Goal: Task Accomplishment & Management: Use online tool/utility

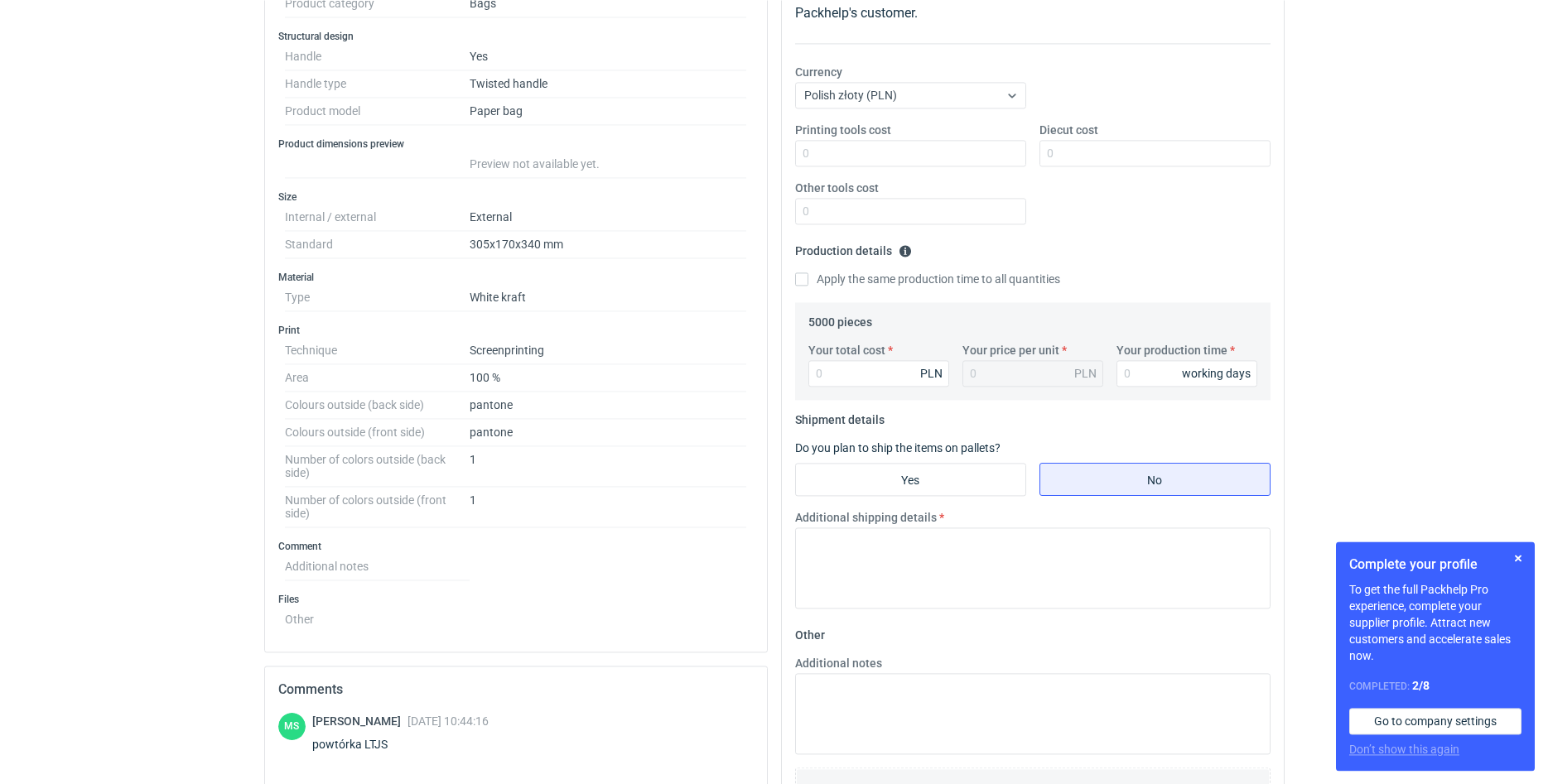
scroll to position [422, 0]
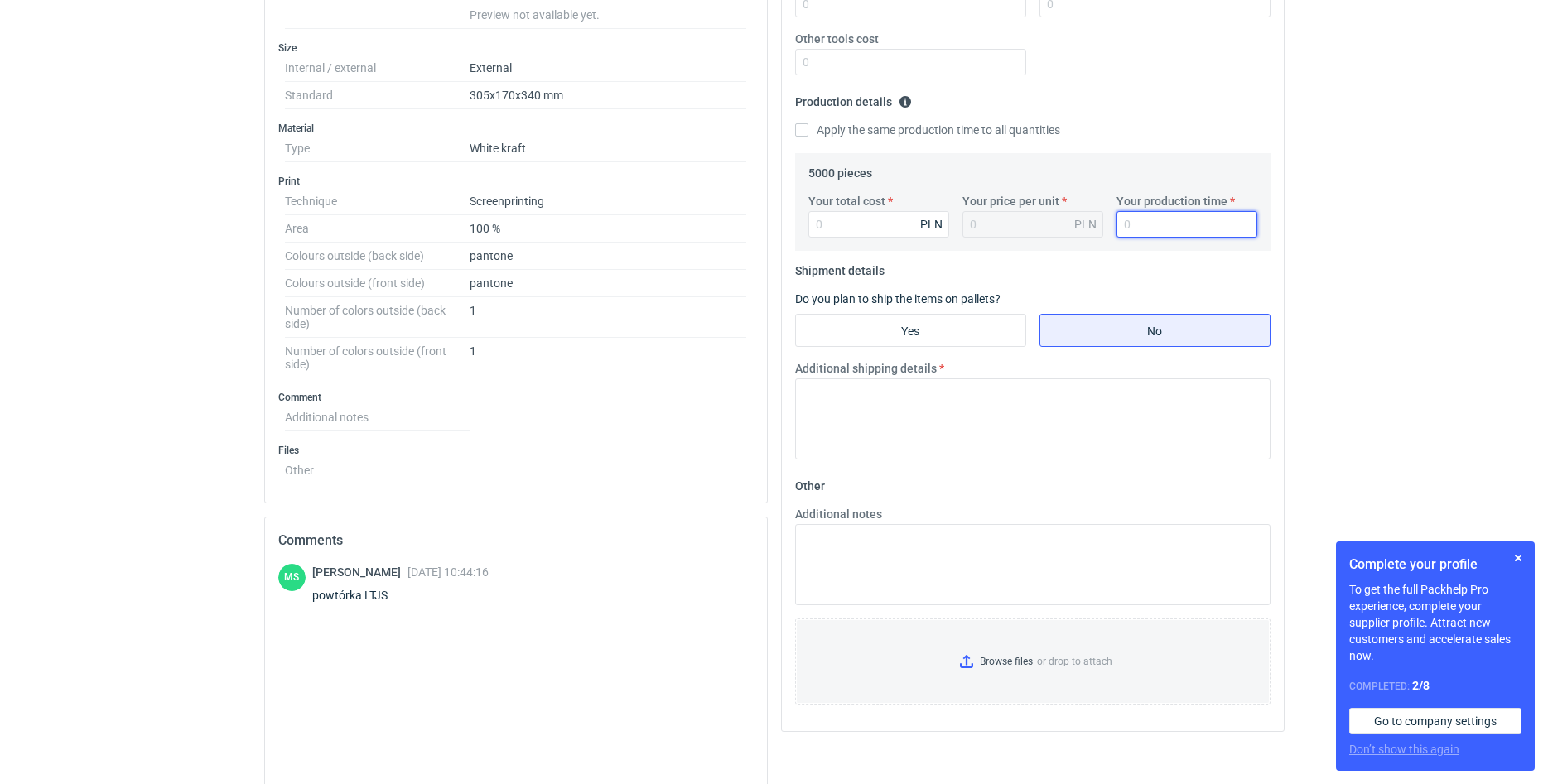
click at [1147, 225] on input "Your production time" at bounding box center [1186, 224] width 141 height 26
type input "35"
click at [864, 225] on input "Your total cost" at bounding box center [878, 224] width 141 height 26
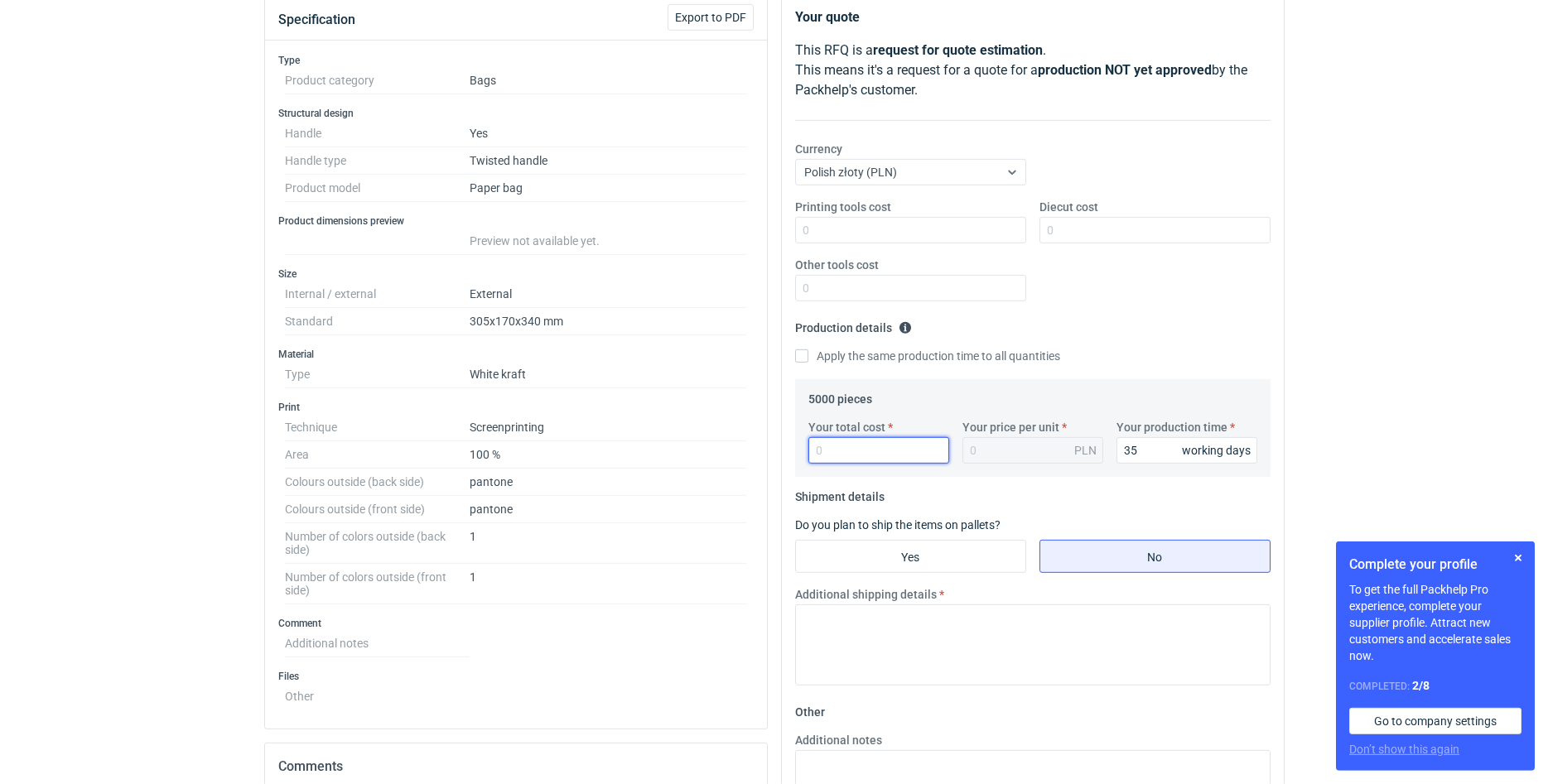
scroll to position [169, 0]
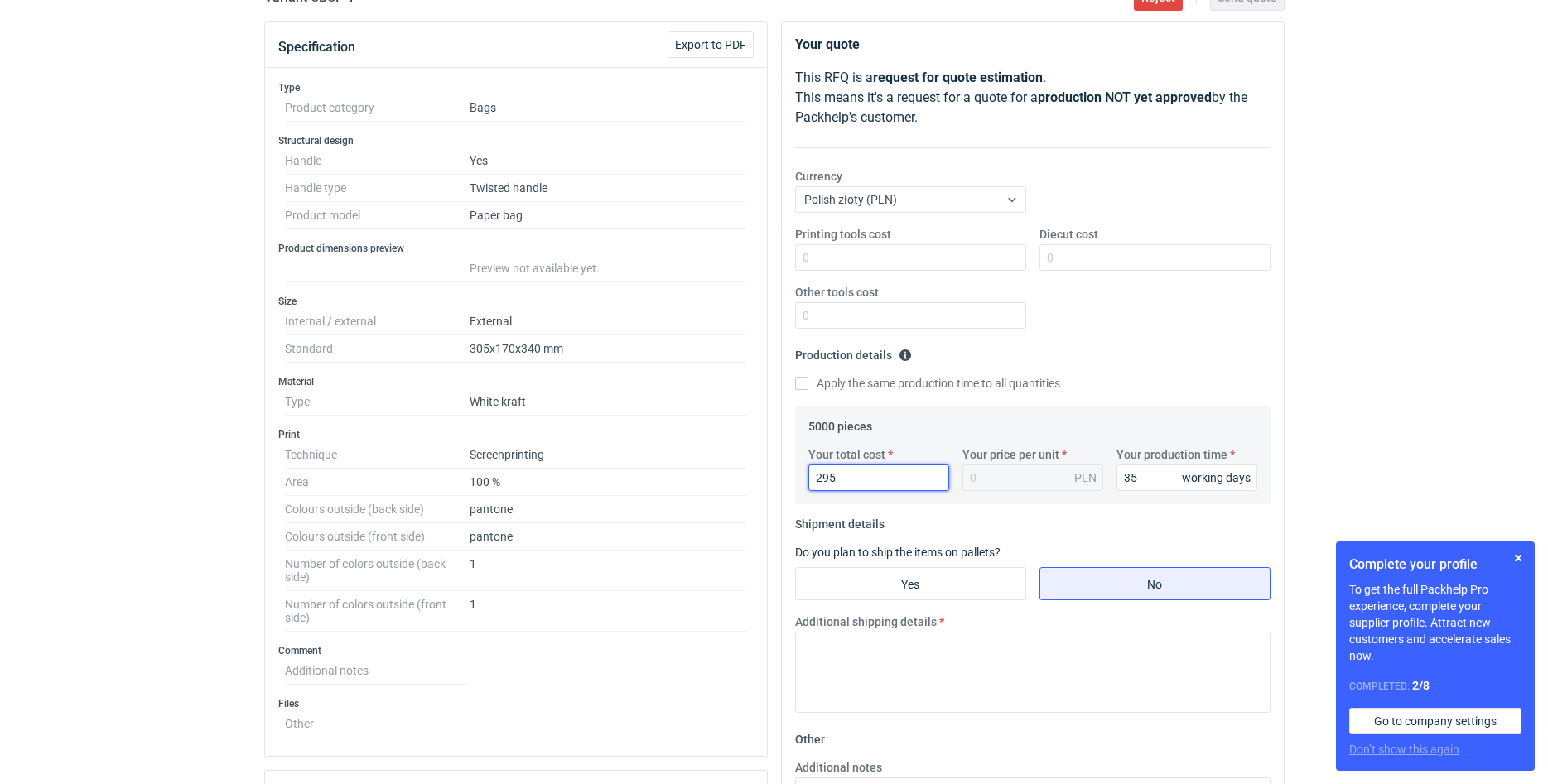
type input "2950"
type input "0.59"
type input "2950"
click at [986, 592] on input "Yes" at bounding box center [910, 584] width 229 height 31
radio input "true"
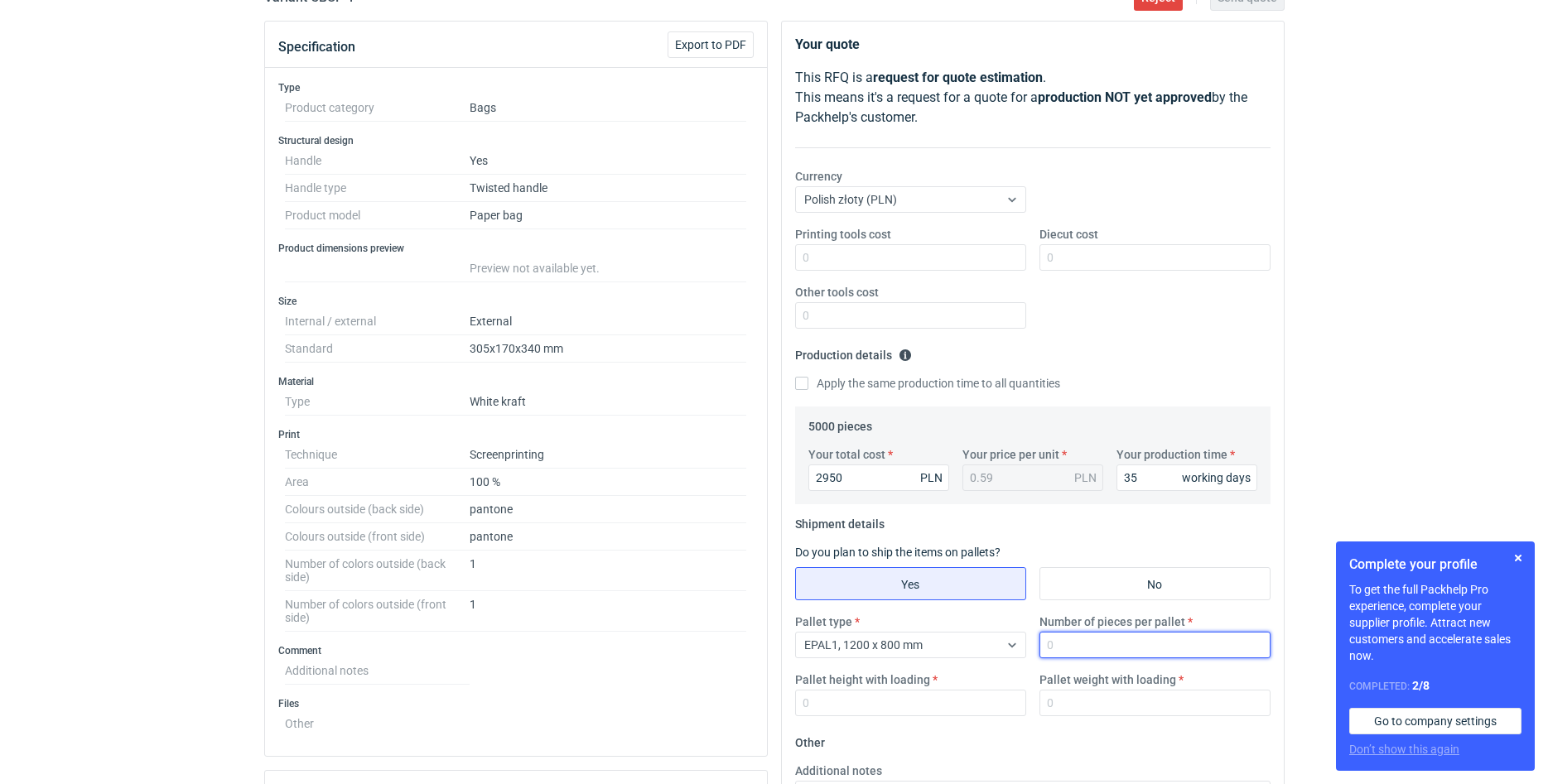
click at [1106, 640] on input "Number of pieces per pallet" at bounding box center [1154, 644] width 231 height 26
type input "5600"
type input "200"
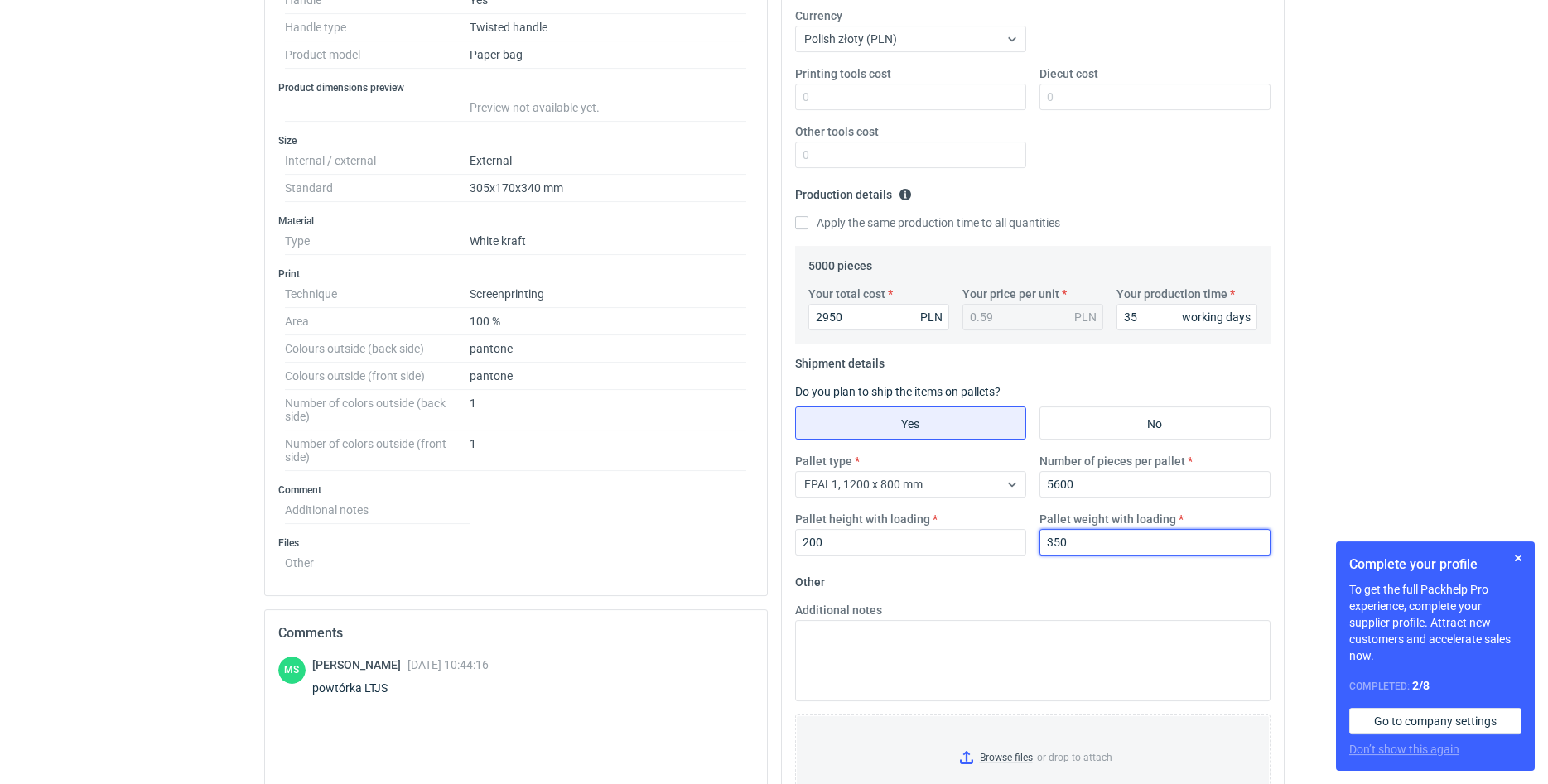
scroll to position [337, 0]
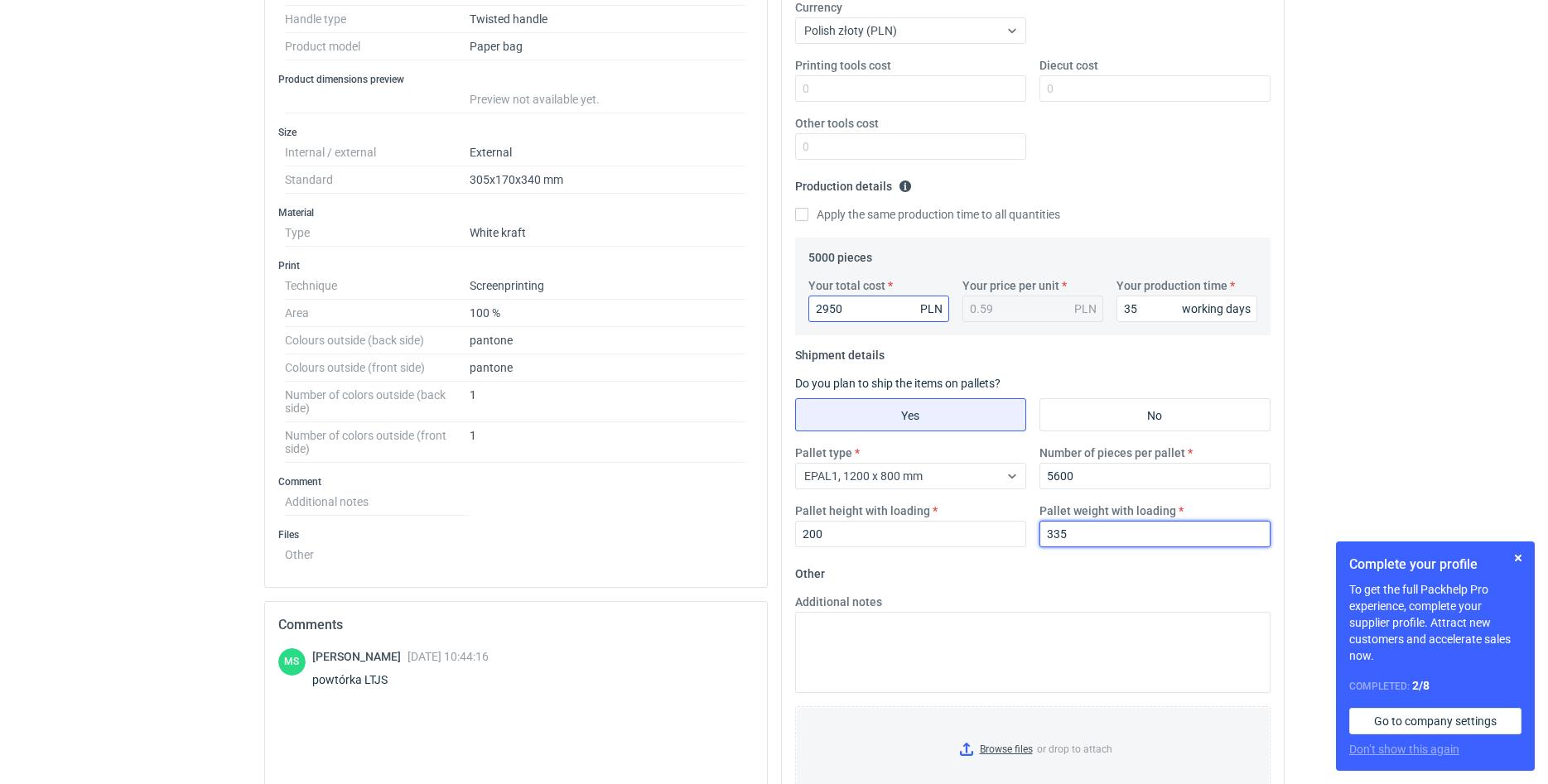
type input "335"
drag, startPoint x: 845, startPoint y: 312, endPoint x: 824, endPoint y: 309, distance: 21.2
click at [824, 309] on input "2950" at bounding box center [878, 309] width 141 height 26
click at [841, 311] on input "2950" at bounding box center [878, 309] width 141 height 26
type input "29"
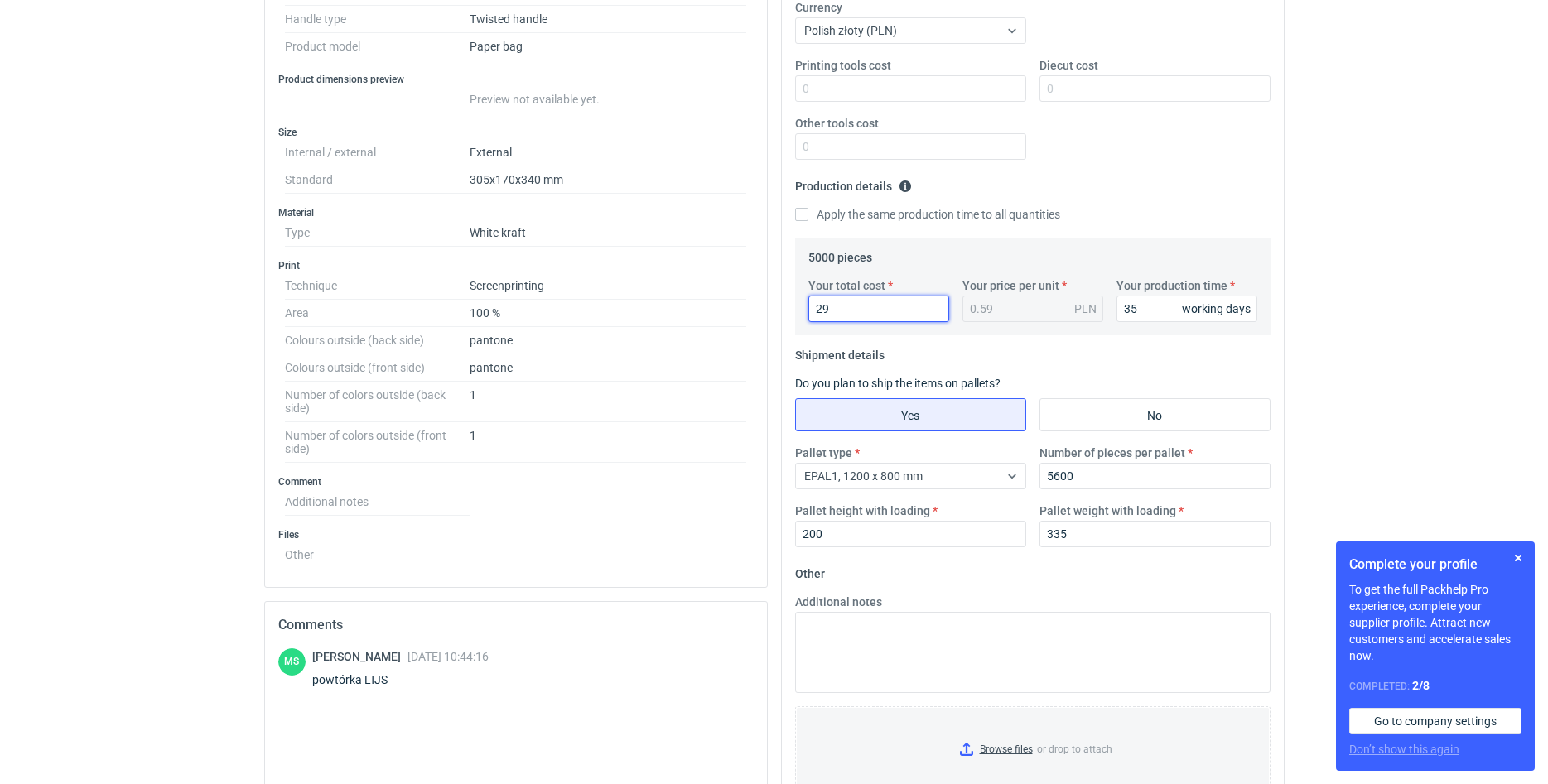
type input "0.01"
type input "2900"
type input "0.58"
type input "2900"
click at [1326, 374] on div "RFQs Specs Designs Items Orders Customers Tools Analytics 3 99+ [PERSON_NAME] […" at bounding box center [774, 54] width 1548 height 784
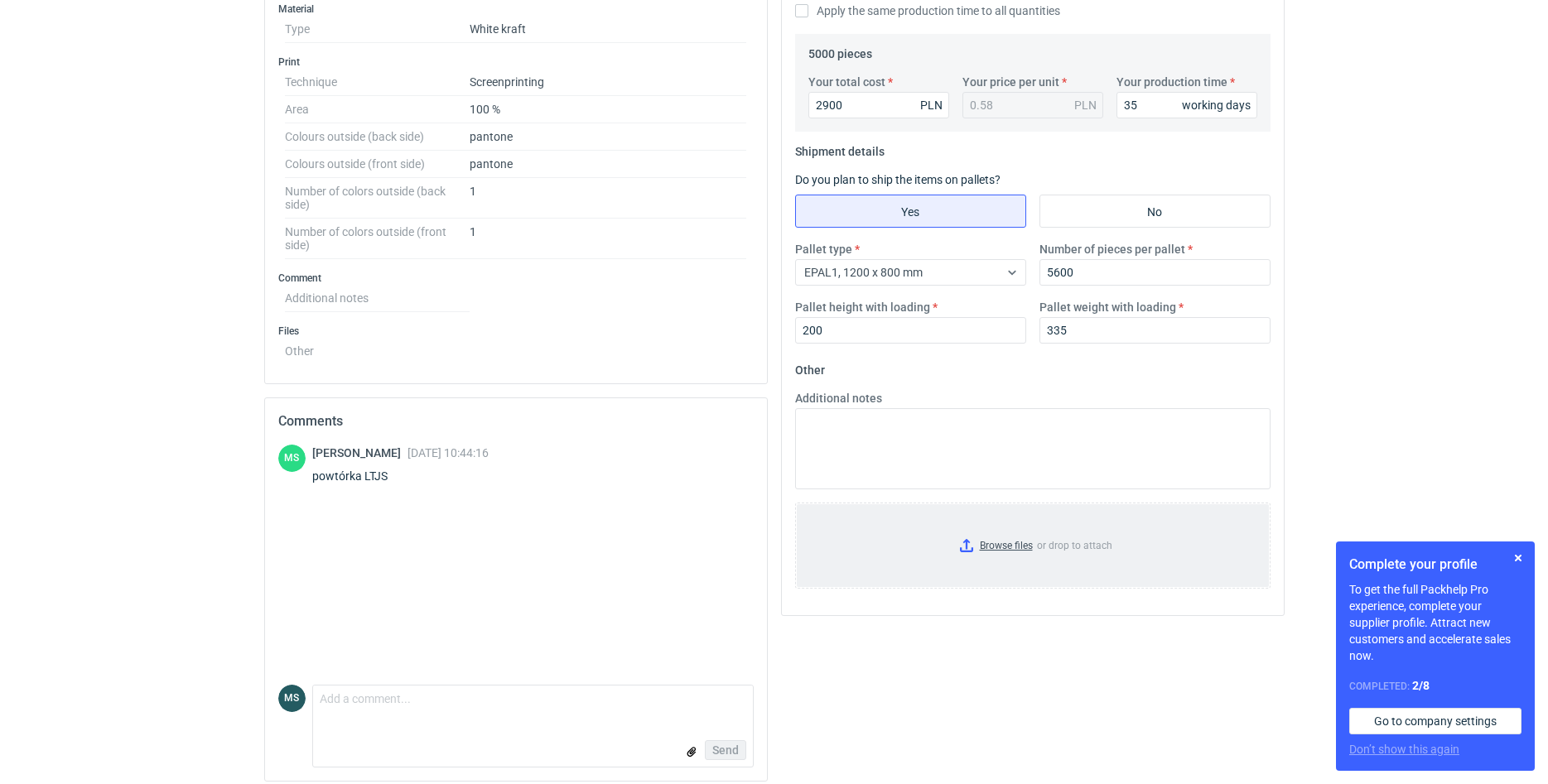
scroll to position [552, 0]
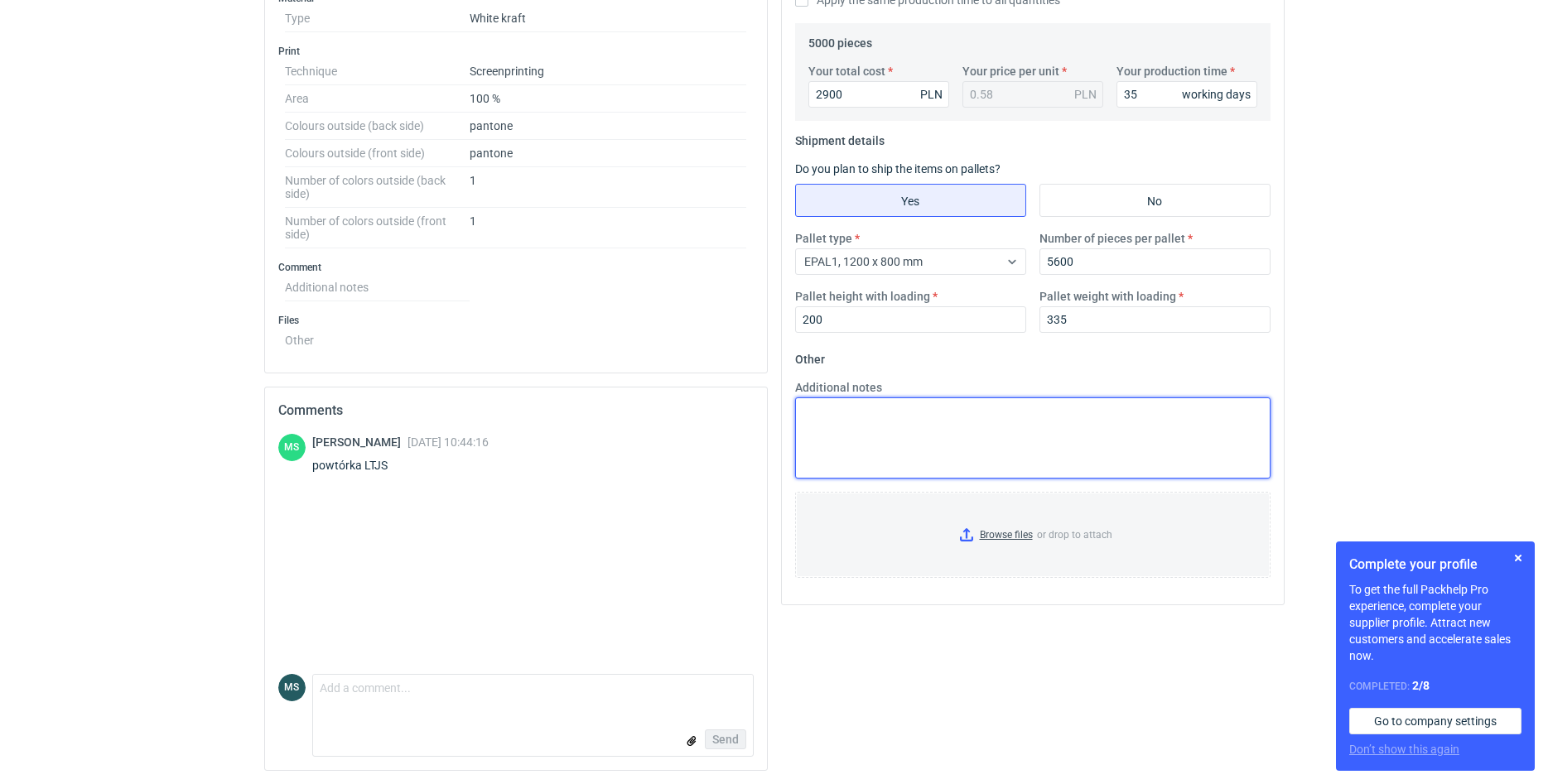
click at [941, 453] on textarea "Additional notes" at bounding box center [1032, 437] width 475 height 81
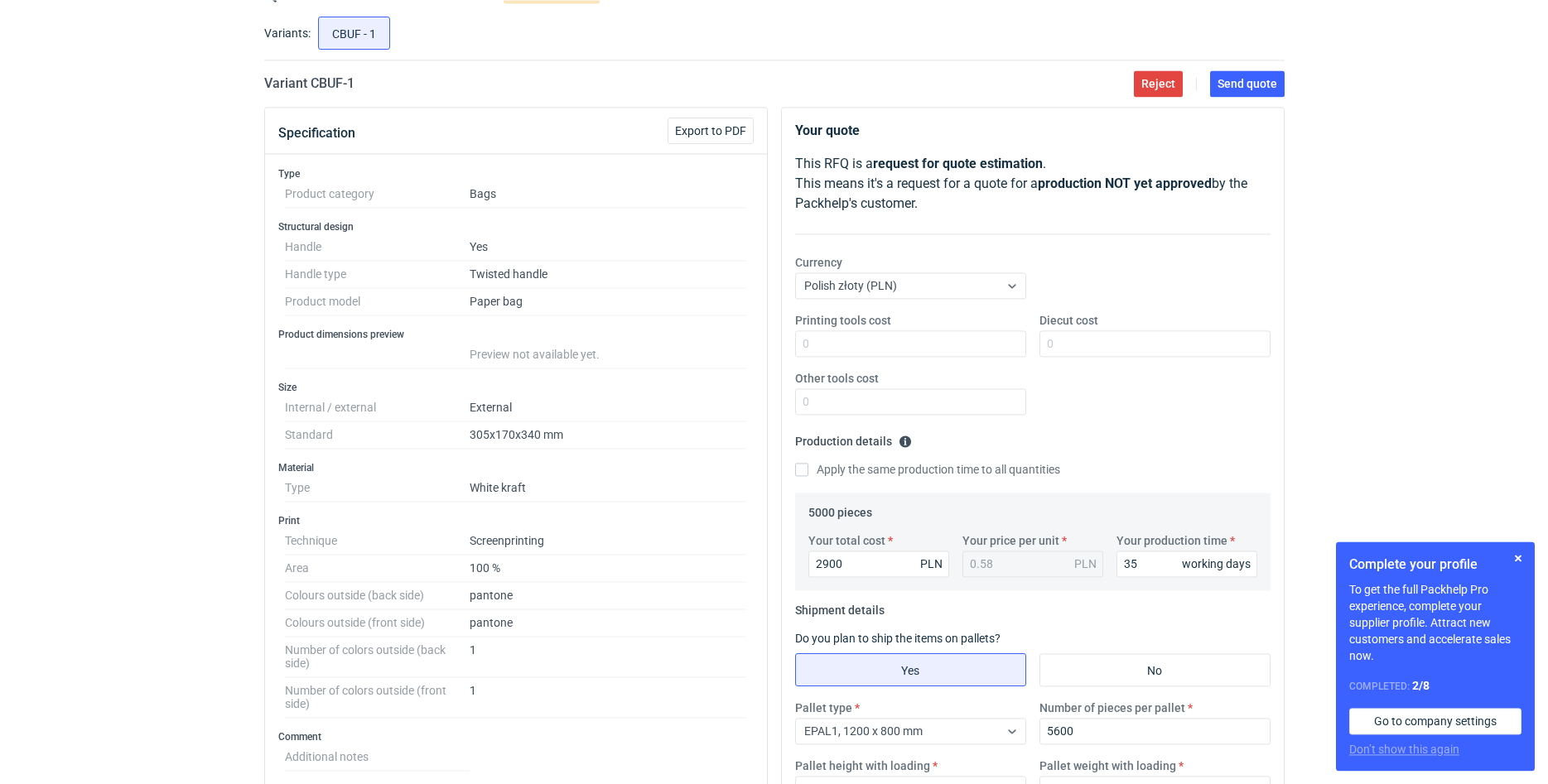
scroll to position [0, 0]
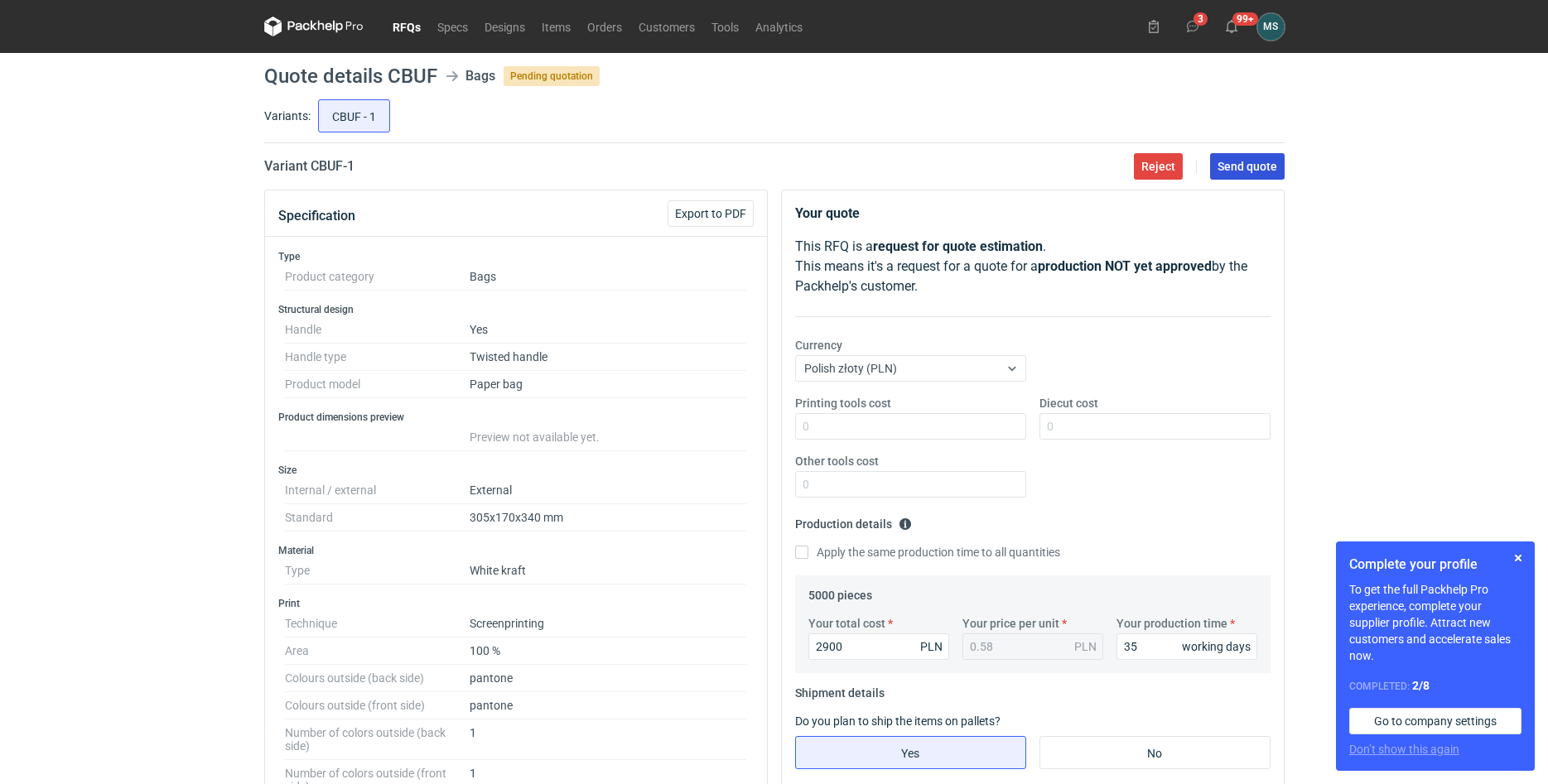
type textarea "matryce na stanie"
click at [1245, 161] on span "Send quote" at bounding box center [1247, 166] width 59 height 11
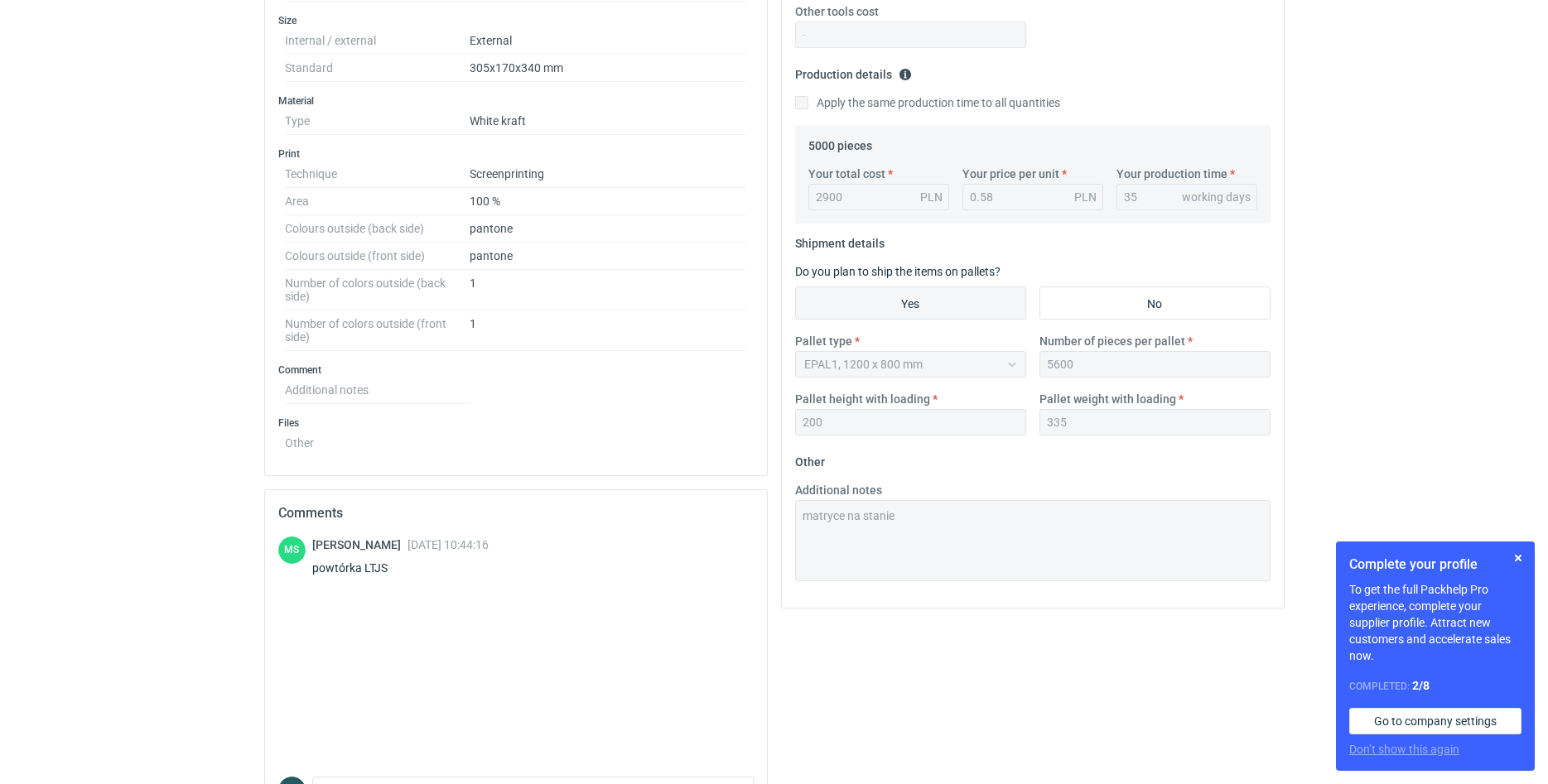
scroll to position [506, 0]
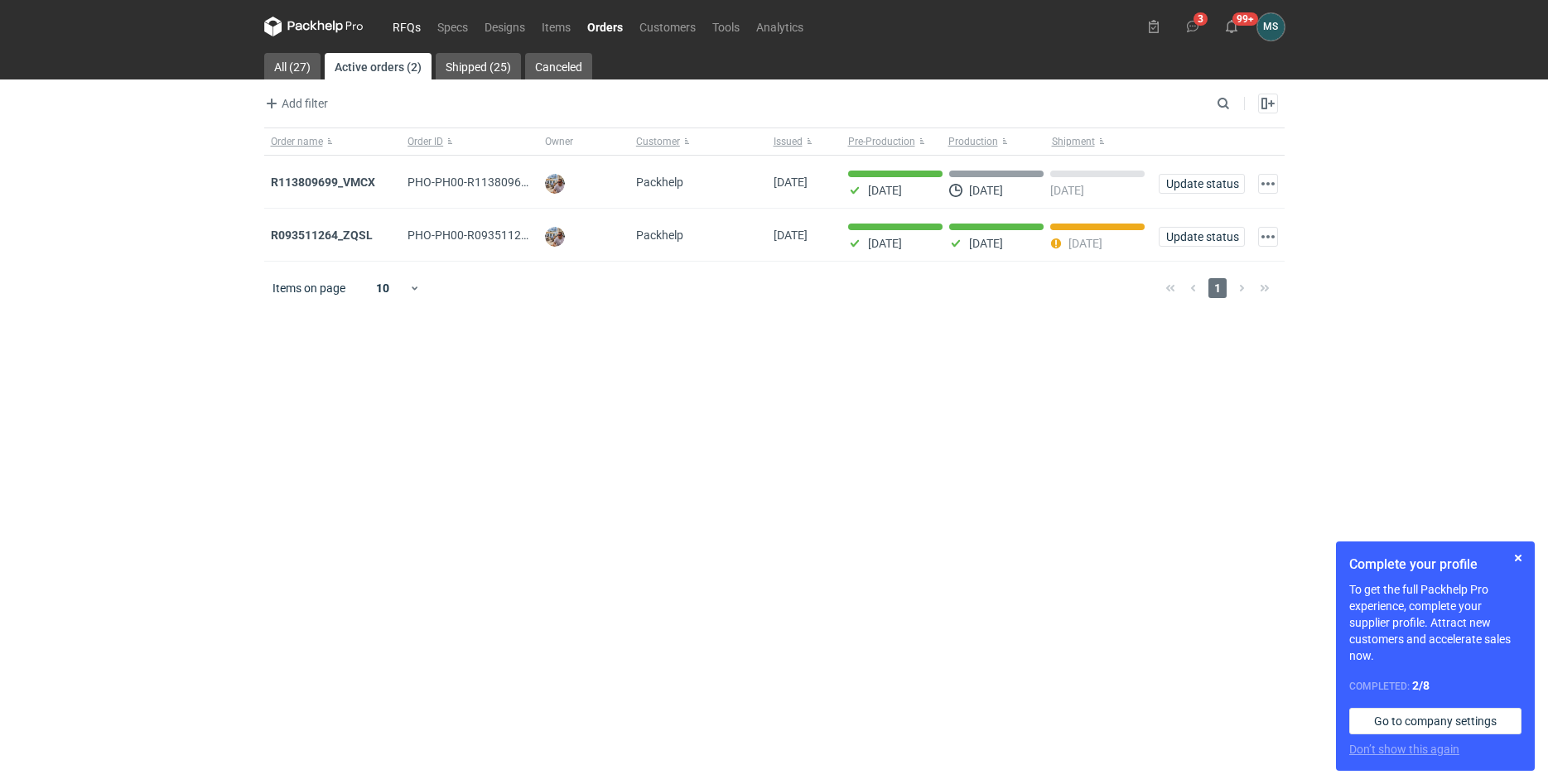
click at [409, 26] on link "RFQs" at bounding box center [406, 26] width 45 height 20
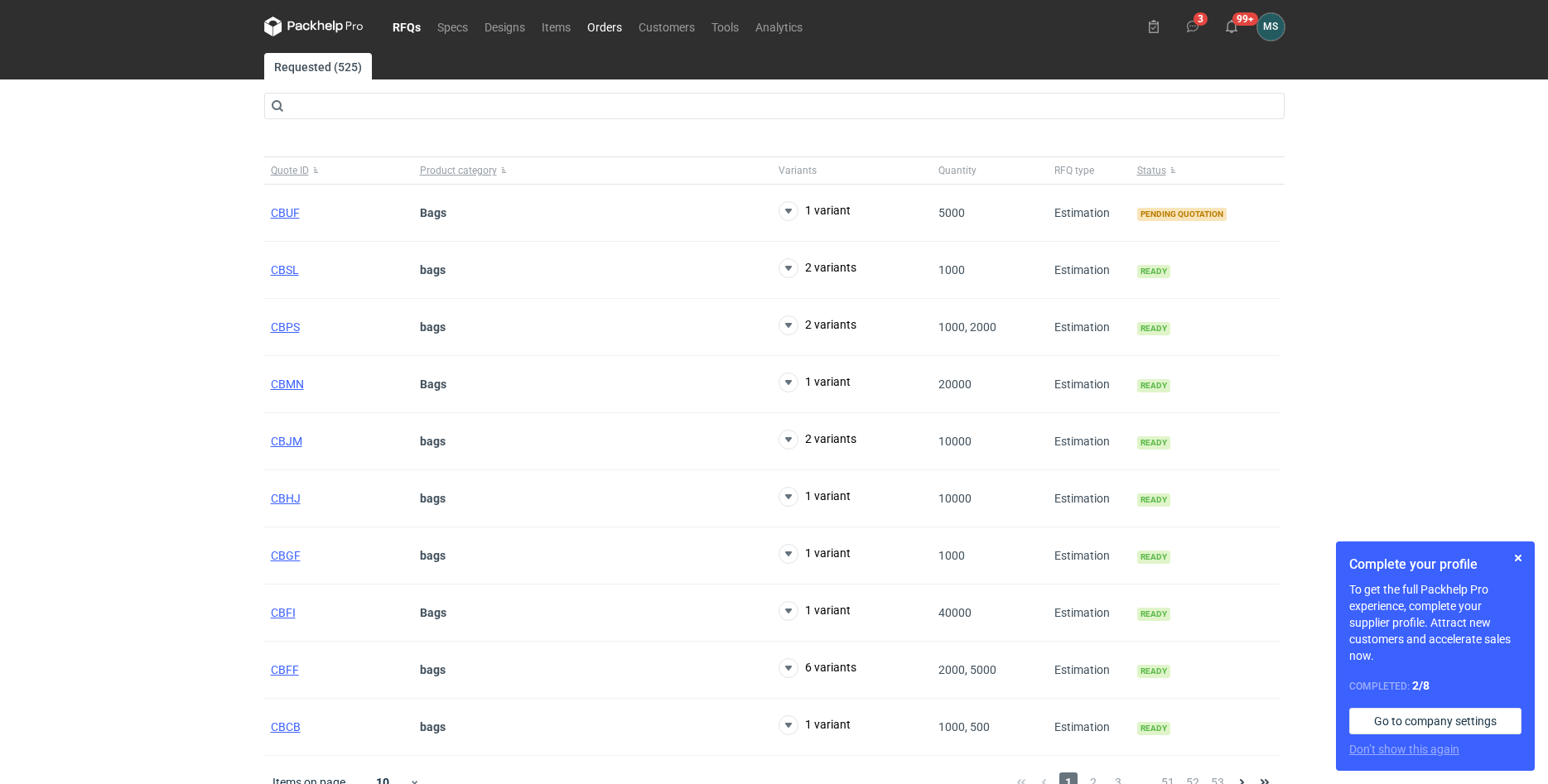
click at [600, 25] on link "Orders" at bounding box center [604, 26] width 52 height 20
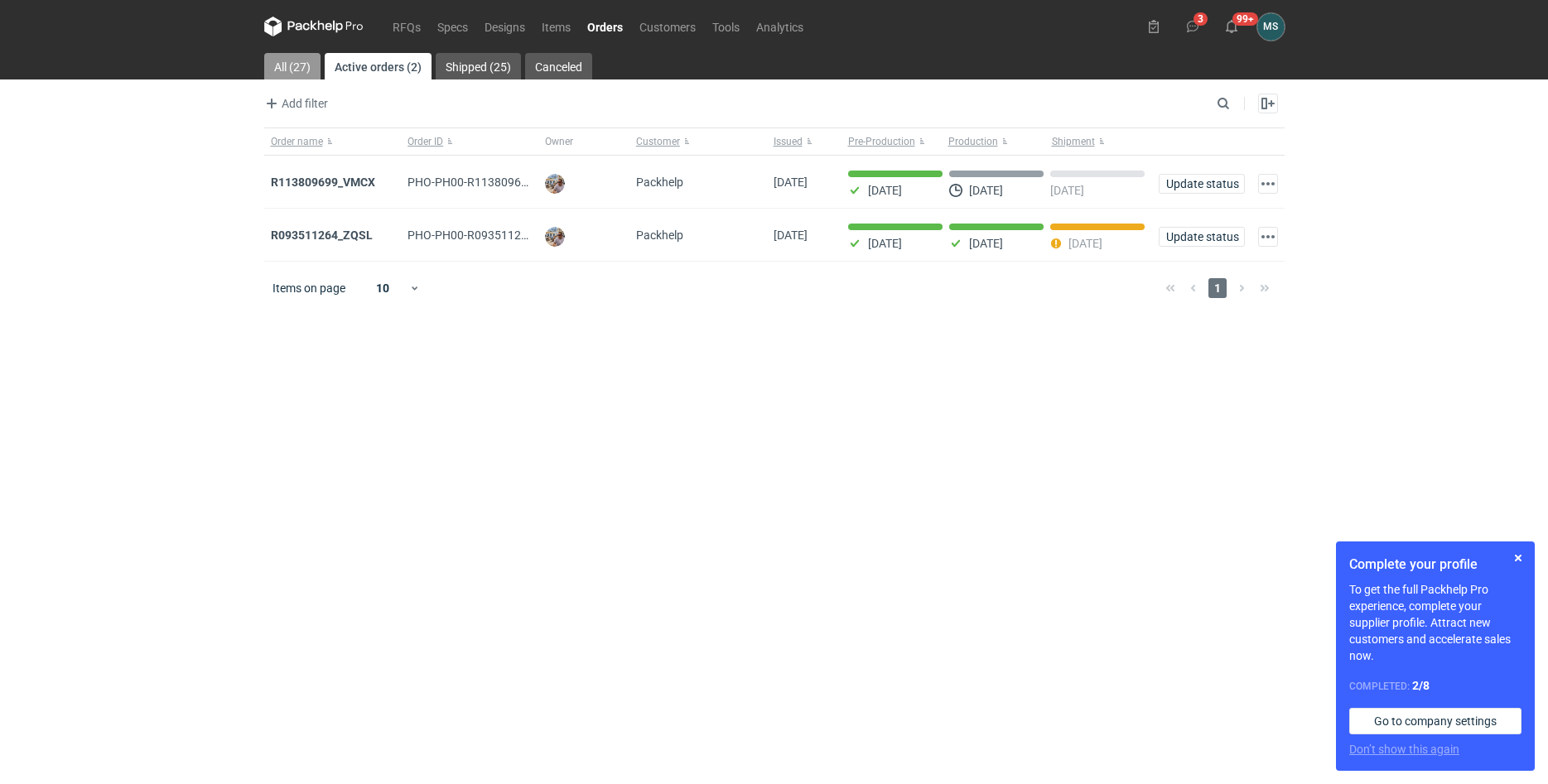
click at [301, 70] on link "All (27)" at bounding box center [292, 66] width 56 height 26
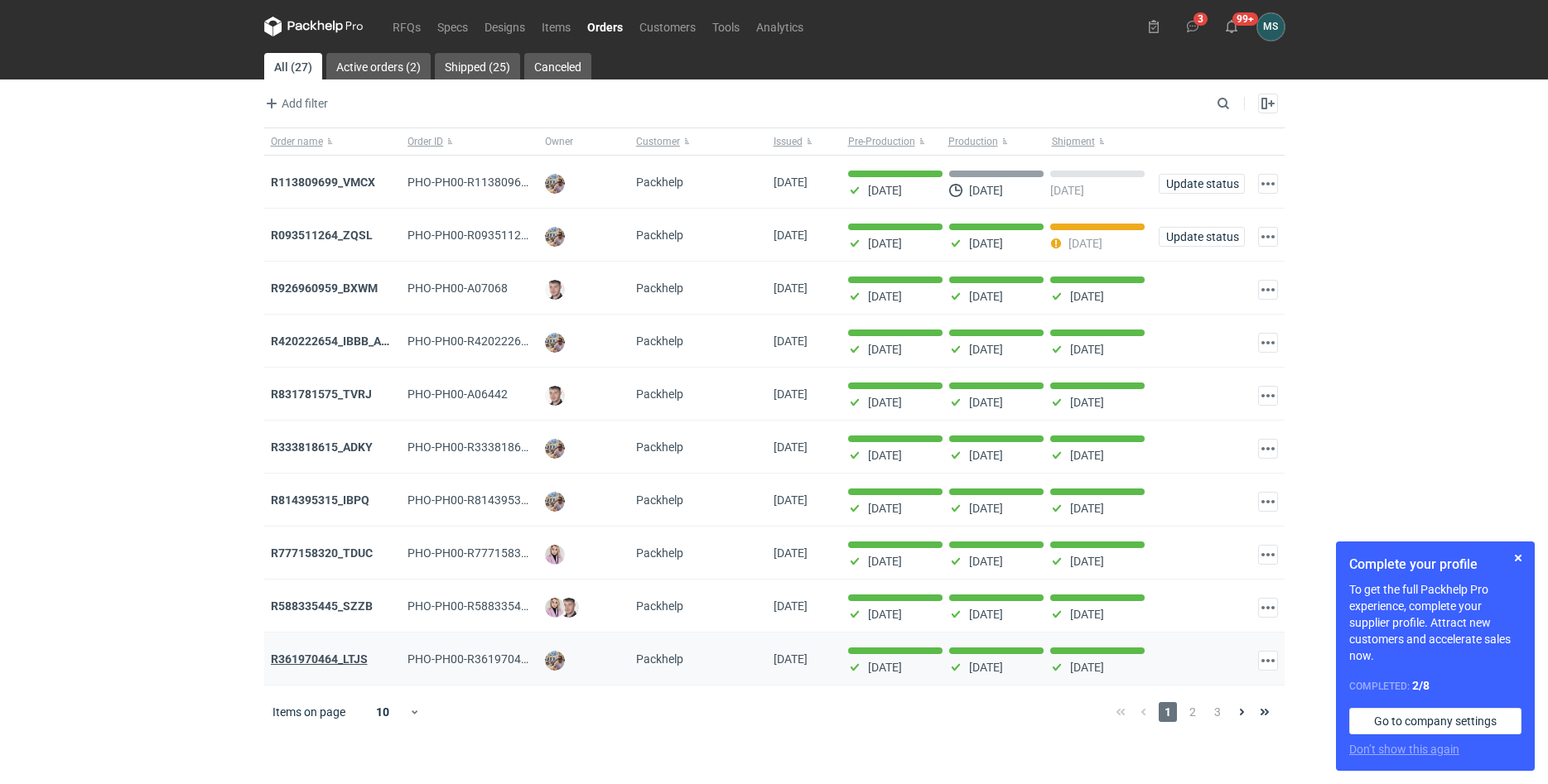
click at [353, 665] on strong "R361970464_LTJS" at bounding box center [319, 658] width 97 height 13
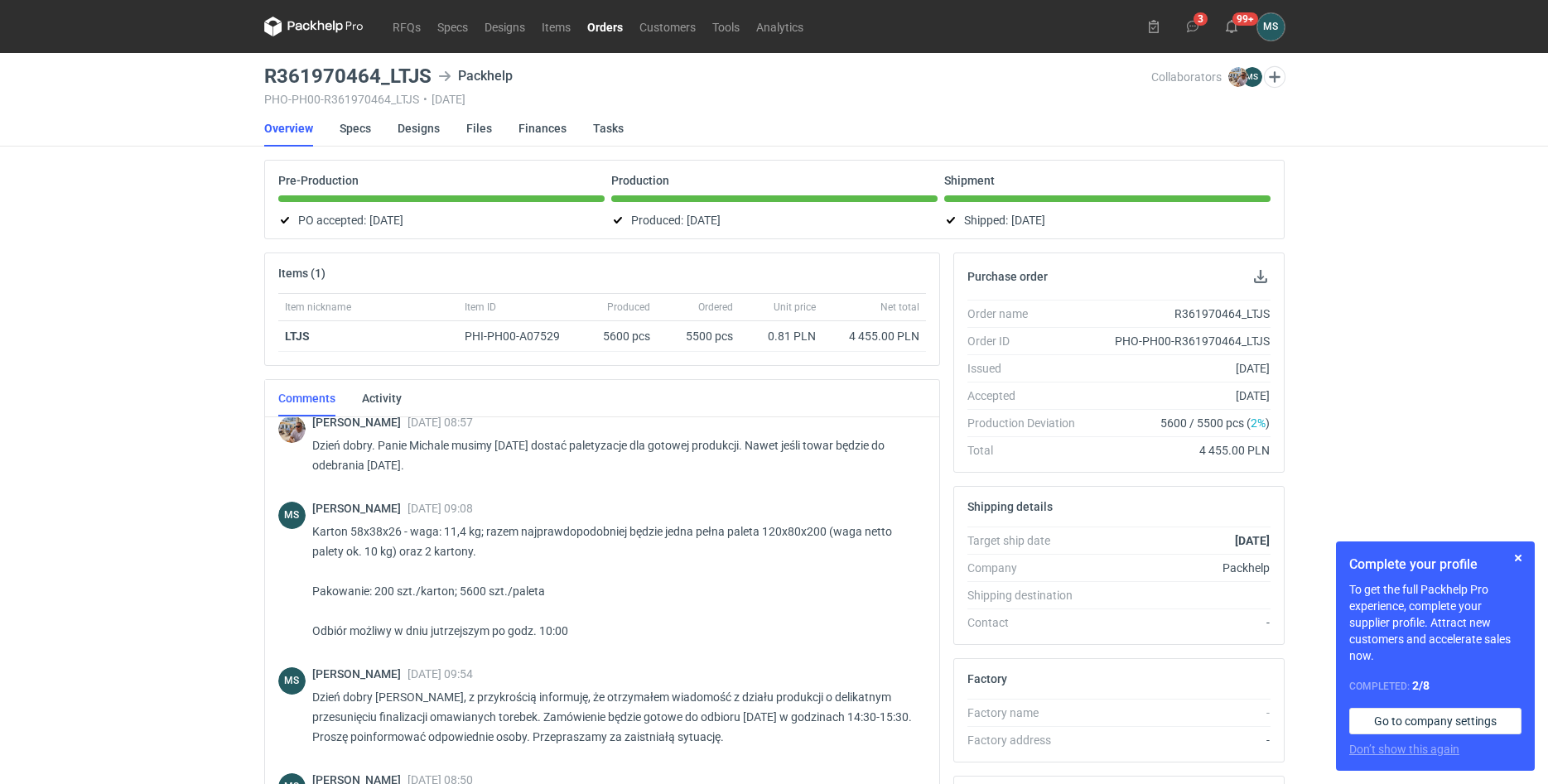
scroll to position [474, 0]
